Goal: Task Accomplishment & Management: Manage account settings

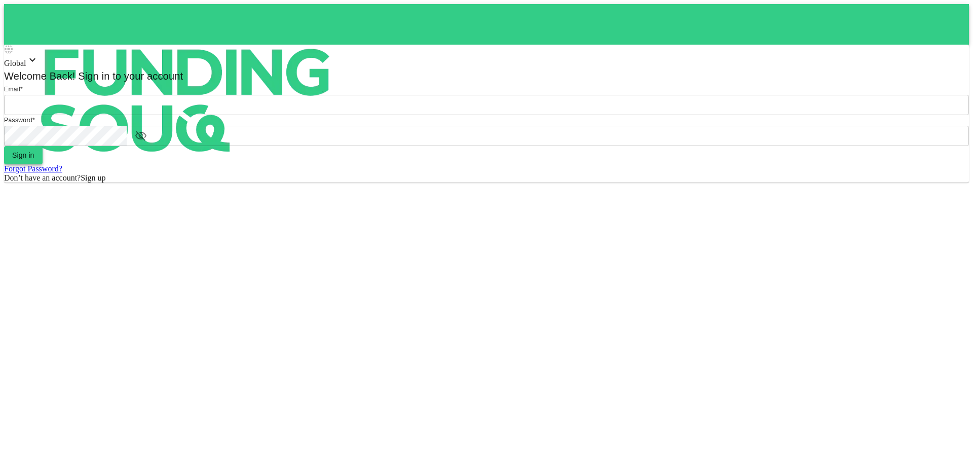
type input "[EMAIL_ADDRESS][DOMAIN_NAME]"
click at [43, 164] on button "Sign in" at bounding box center [23, 155] width 39 height 18
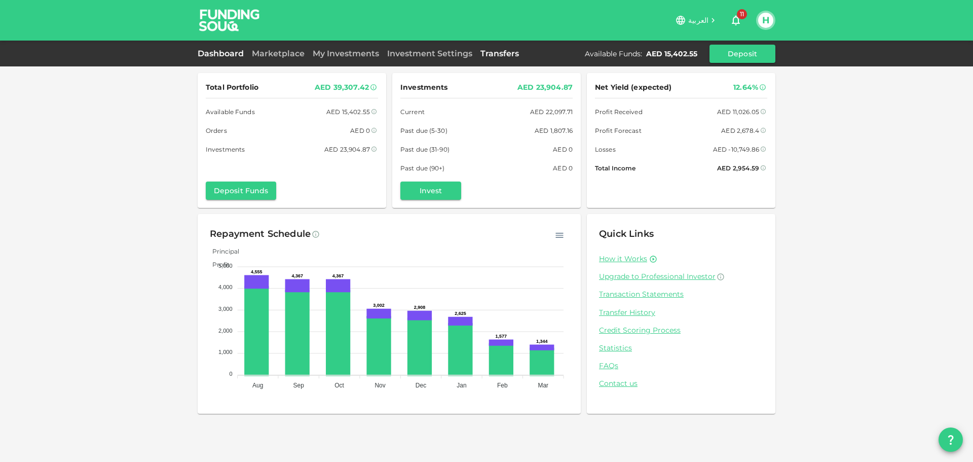
click at [493, 53] on link "Transfers" at bounding box center [499, 54] width 47 height 10
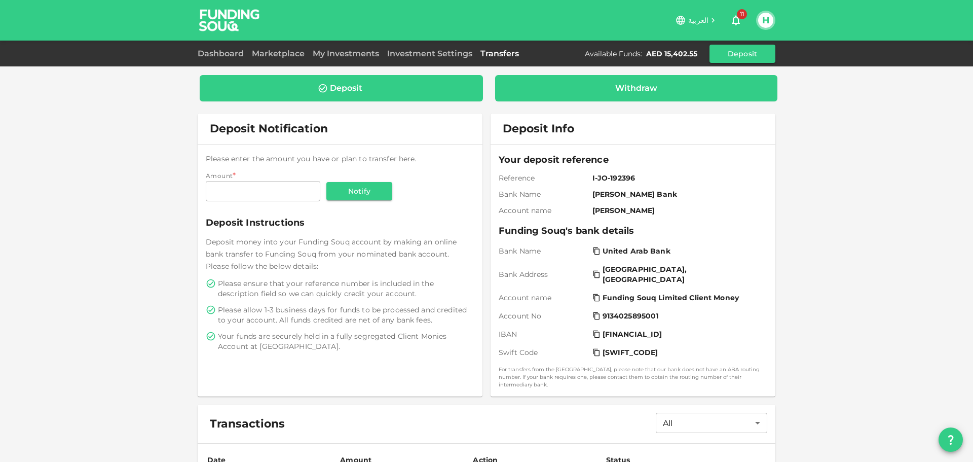
click at [596, 85] on div "Withdraw" at bounding box center [636, 88] width 267 height 10
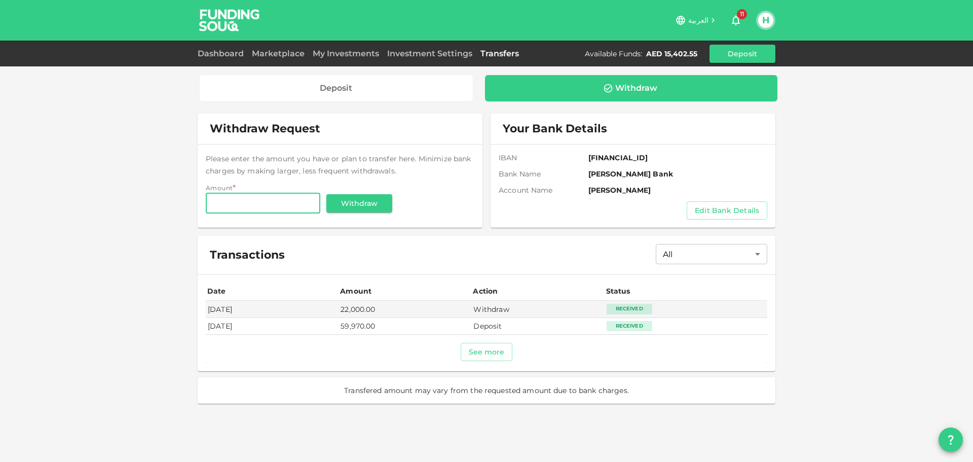
click at [259, 208] on input "Amount" at bounding box center [263, 203] width 115 height 20
type input "15,000"
click at [378, 206] on button "Withdraw" at bounding box center [359, 203] width 66 height 18
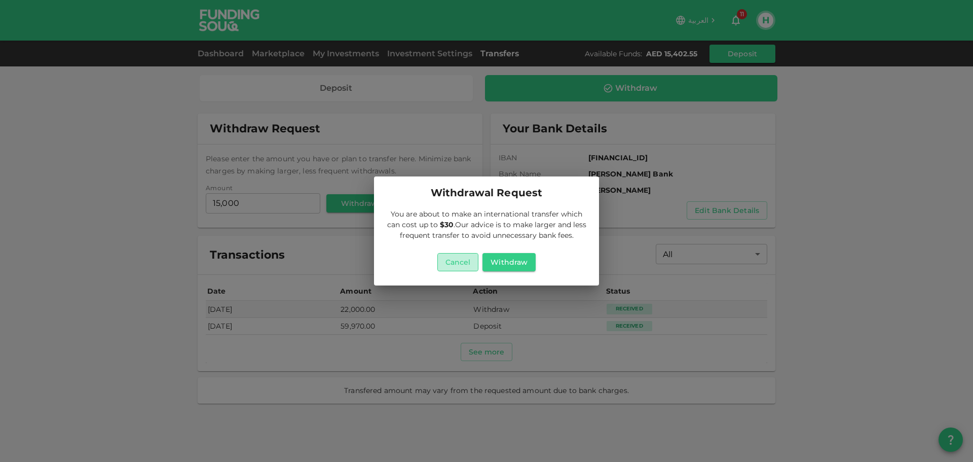
click at [457, 265] on button "Cancel" at bounding box center [458, 262] width 42 height 18
